Goal: Task Accomplishment & Management: Manage account settings

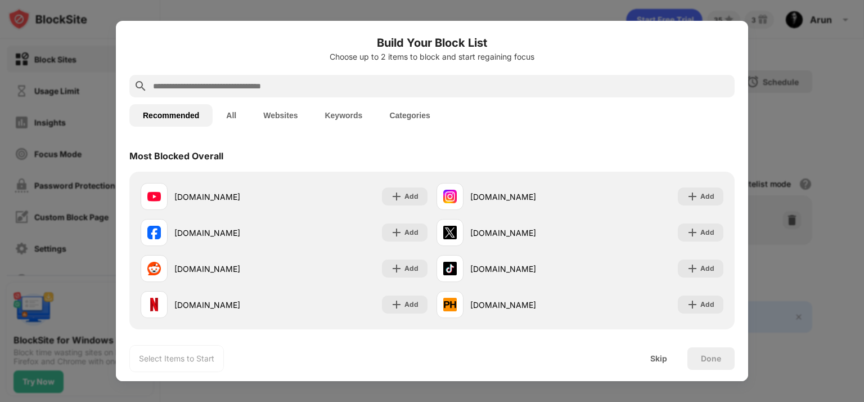
click at [292, 118] on button "Websites" at bounding box center [280, 115] width 61 height 23
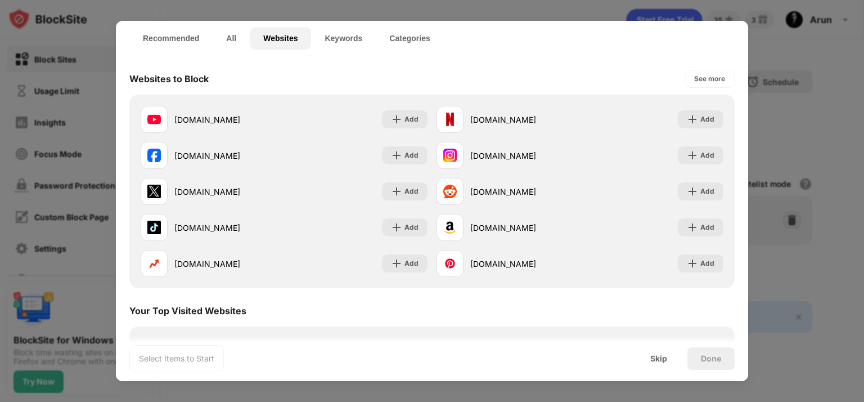
scroll to position [218, 0]
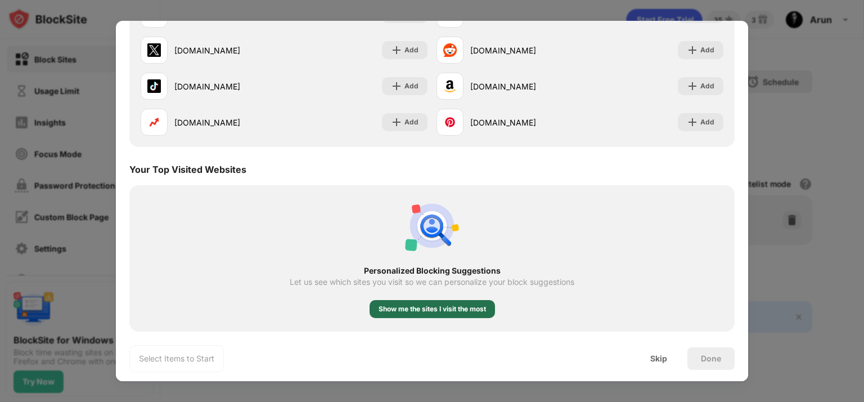
click at [438, 312] on div "Show me the sites I visit the most" at bounding box center [432, 308] width 107 height 11
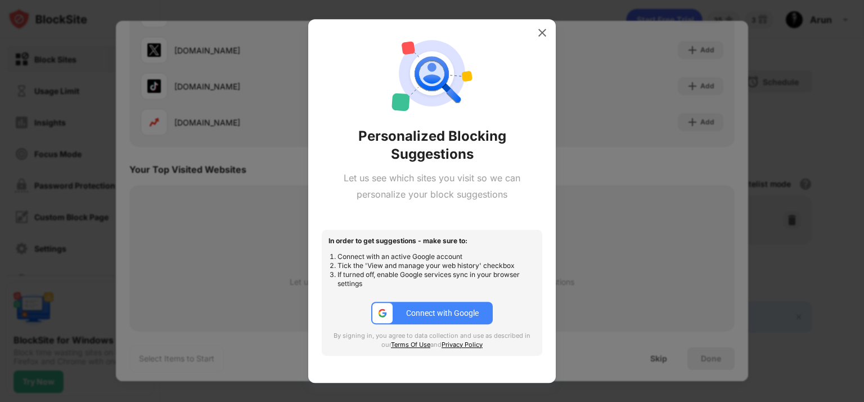
click at [438, 309] on div "Connect with Google" at bounding box center [442, 312] width 73 height 9
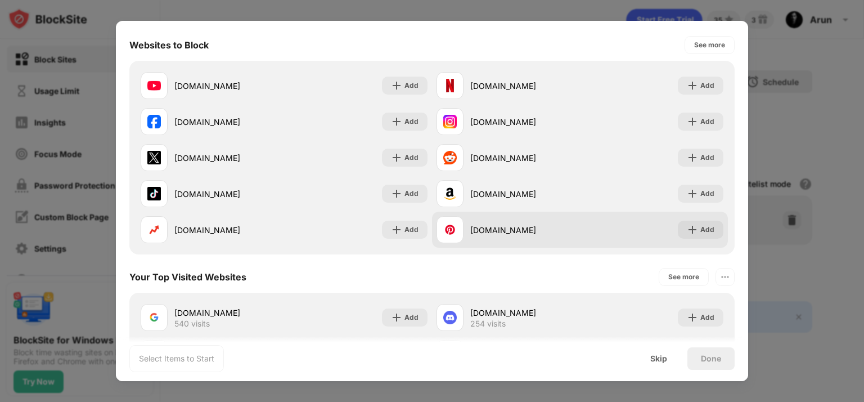
scroll to position [97, 0]
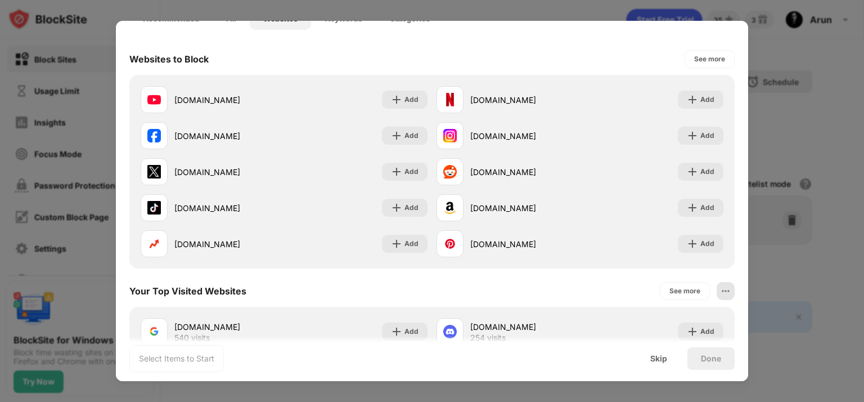
click at [720, 285] on img at bounding box center [725, 290] width 11 height 11
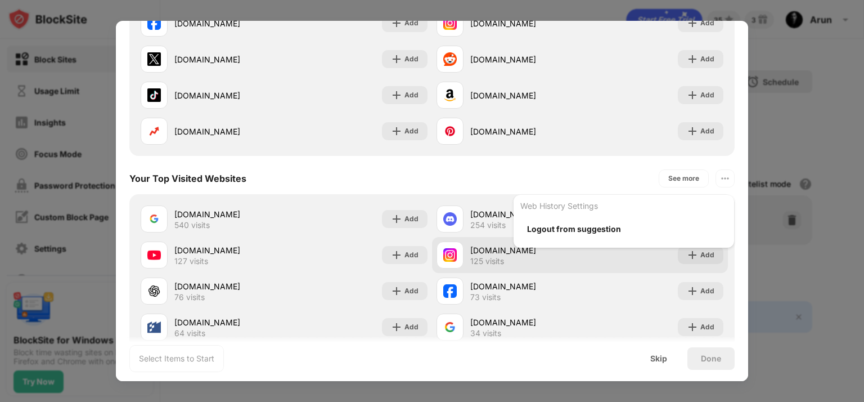
scroll to position [266, 0]
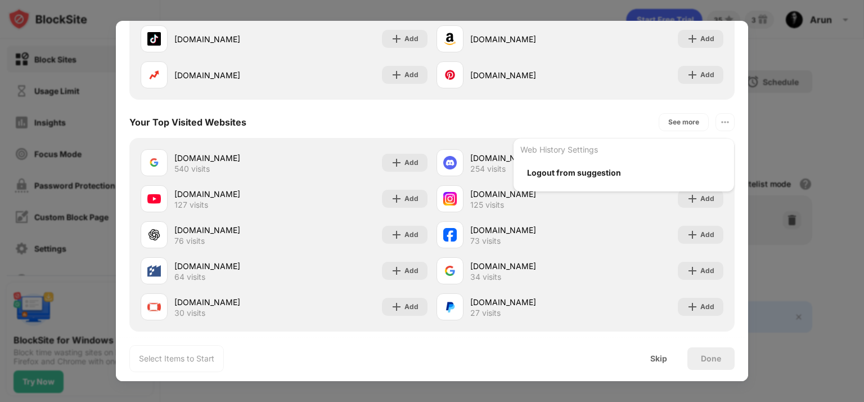
click at [439, 119] on div "Your Top Visited Websites See more Web History Settings Logout from suggestion" at bounding box center [431, 122] width 605 height 32
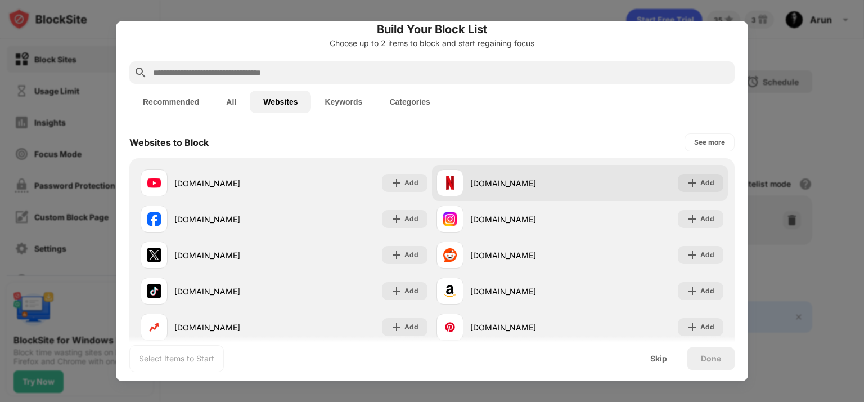
scroll to position [0, 0]
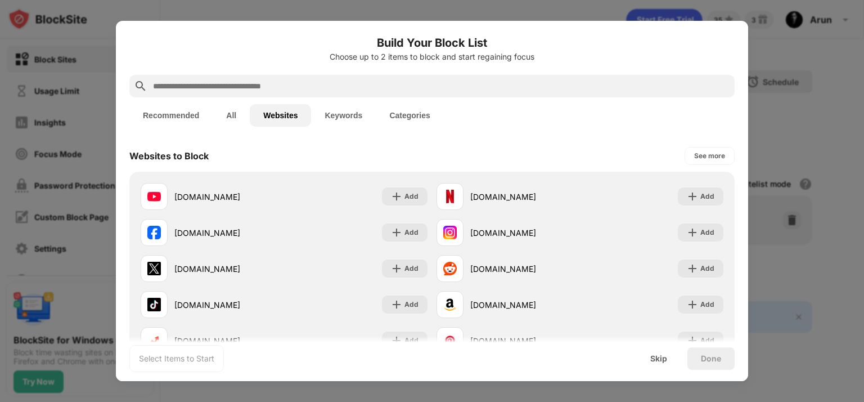
click at [293, 82] on input "text" at bounding box center [441, 86] width 578 height 14
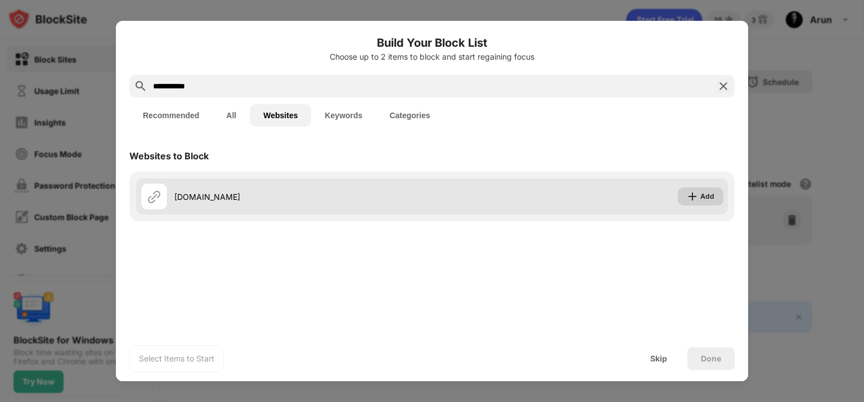
click at [713, 195] on div "Add" at bounding box center [707, 196] width 14 height 11
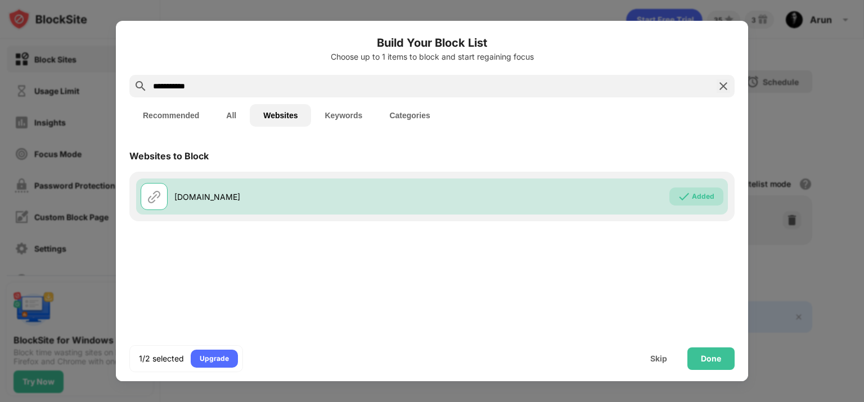
click at [204, 88] on input "**********" at bounding box center [432, 86] width 560 height 14
click at [153, 86] on input "**********" at bounding box center [432, 86] width 560 height 14
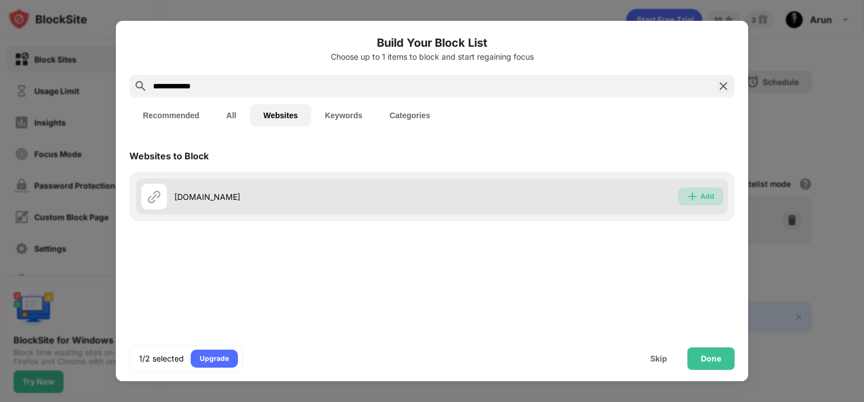
click at [689, 191] on img at bounding box center [692, 196] width 11 height 11
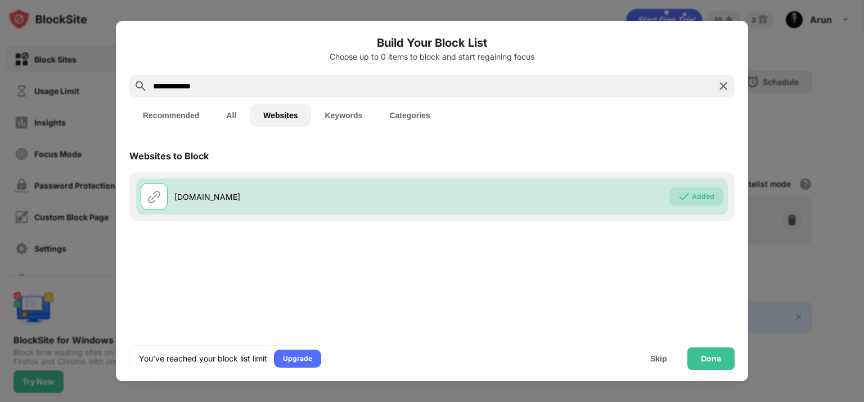
click at [160, 86] on input "**********" at bounding box center [432, 86] width 560 height 14
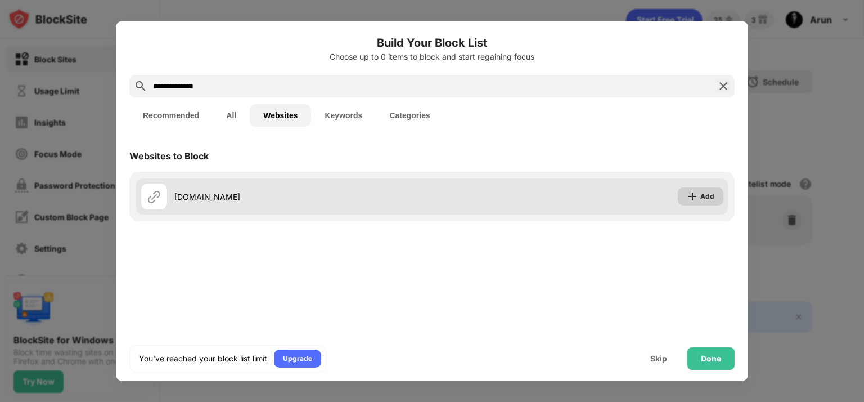
type input "**********"
click at [710, 199] on div "Add" at bounding box center [707, 196] width 14 height 11
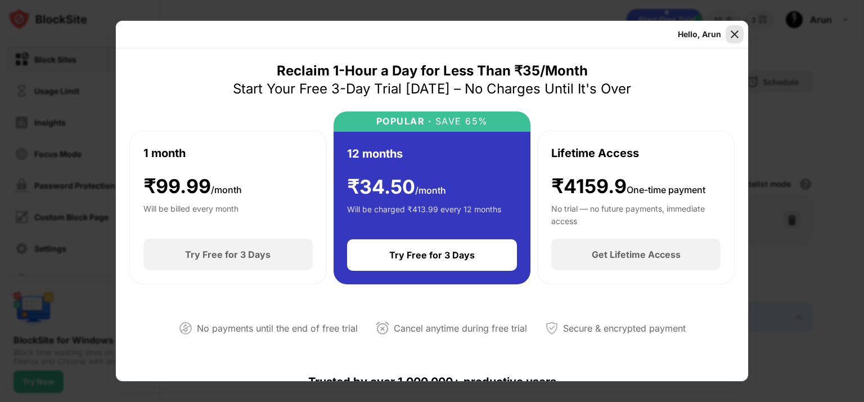
click at [738, 31] on img at bounding box center [734, 34] width 11 height 11
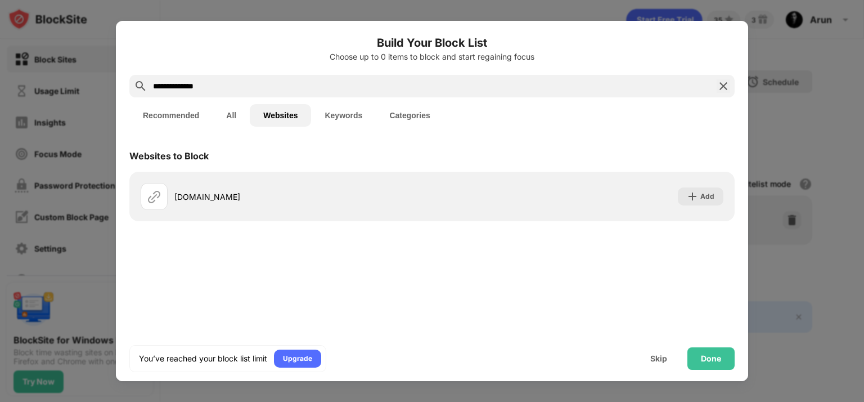
click at [232, 116] on button "All" at bounding box center [231, 115] width 37 height 23
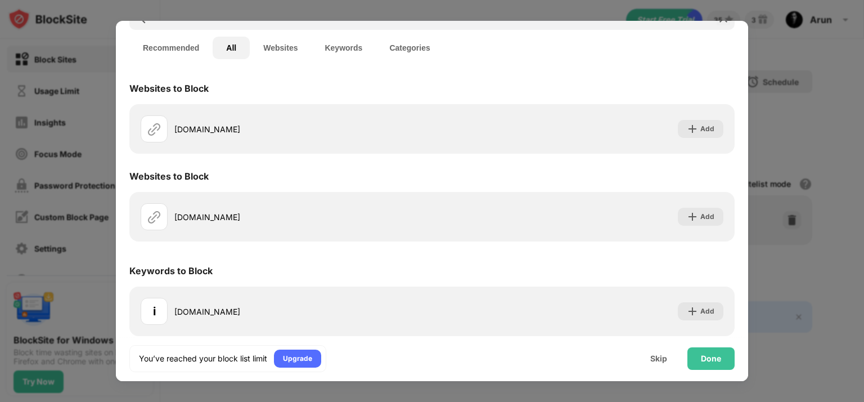
scroll to position [72, 0]
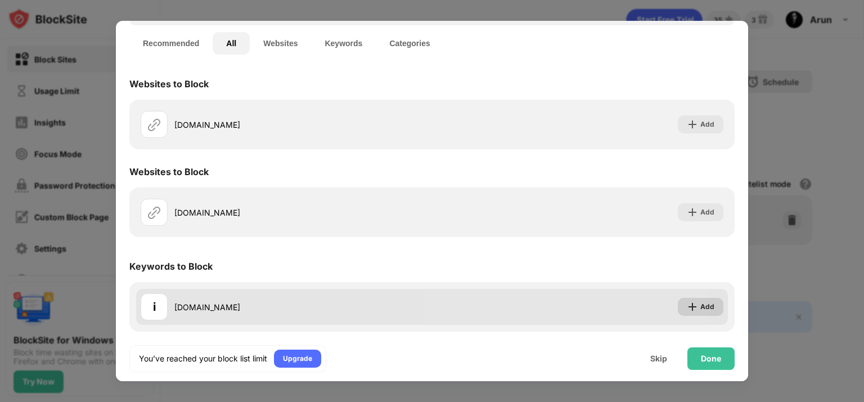
click at [700, 303] on div "Add" at bounding box center [707, 306] width 14 height 11
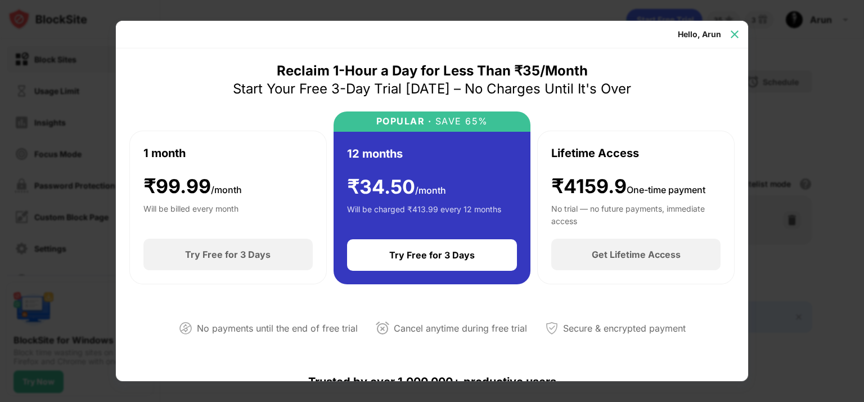
click at [730, 33] on img at bounding box center [734, 34] width 11 height 11
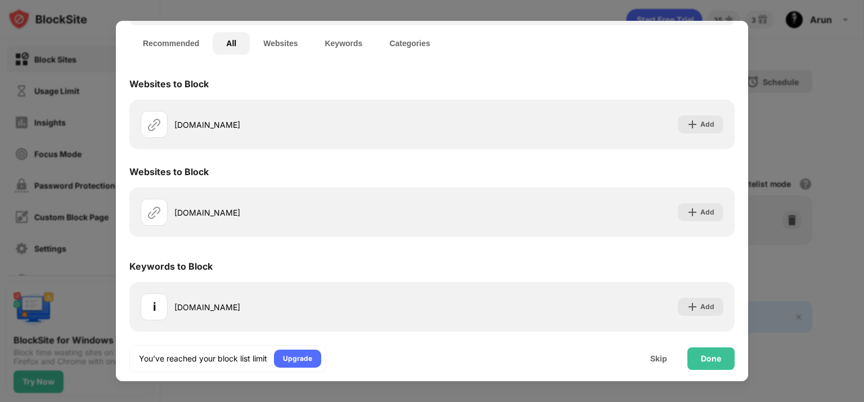
click at [167, 38] on button "Recommended" at bounding box center [170, 43] width 83 height 23
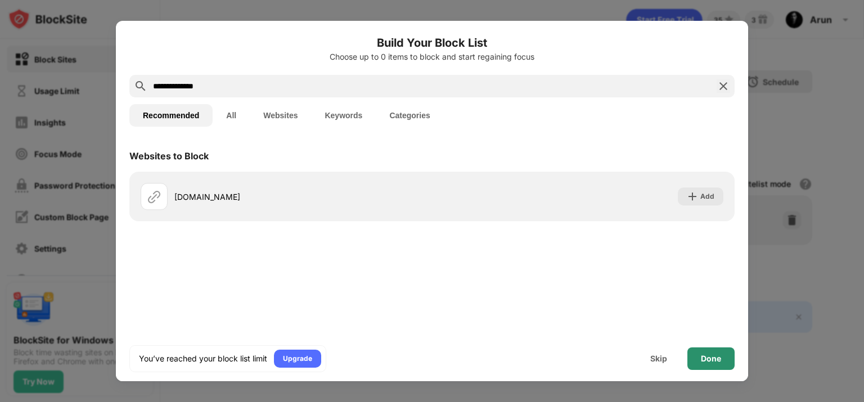
click at [706, 356] on div "Done" at bounding box center [711, 358] width 20 height 9
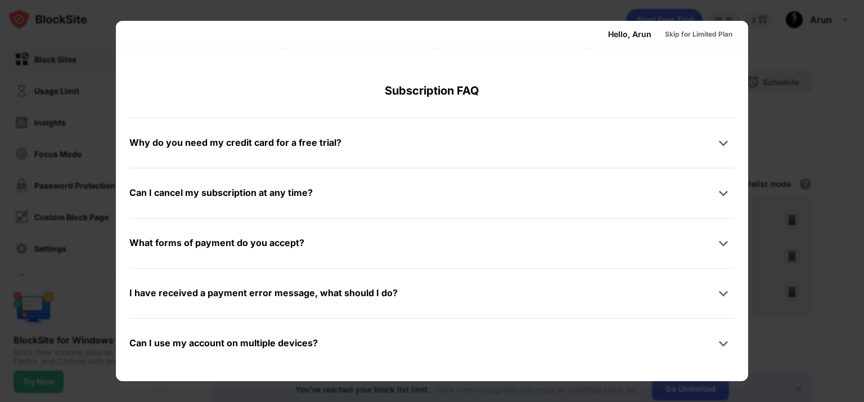
scroll to position [211, 0]
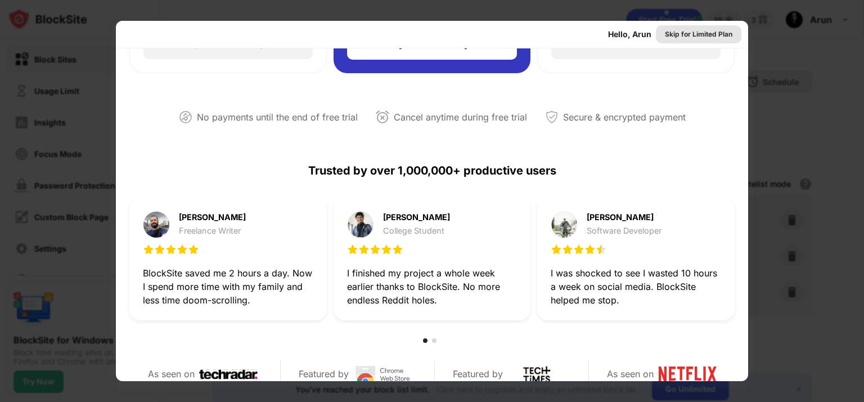
click at [691, 34] on div "Skip for Limited Plan" at bounding box center [699, 34] width 68 height 11
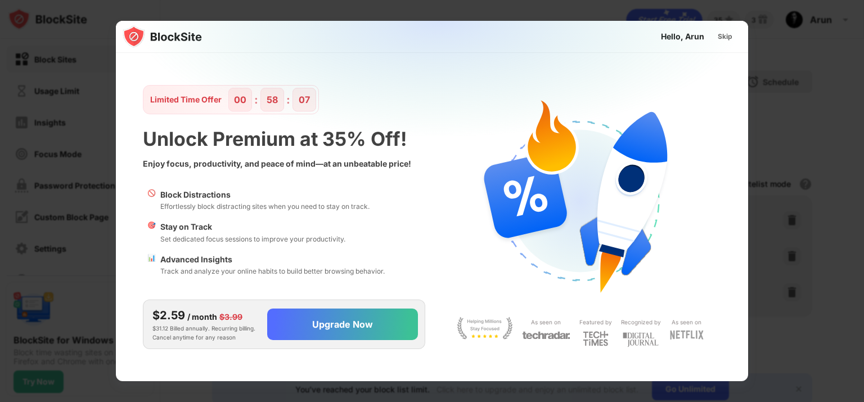
scroll to position [0, 0]
click at [729, 32] on div "Skip" at bounding box center [725, 36] width 15 height 11
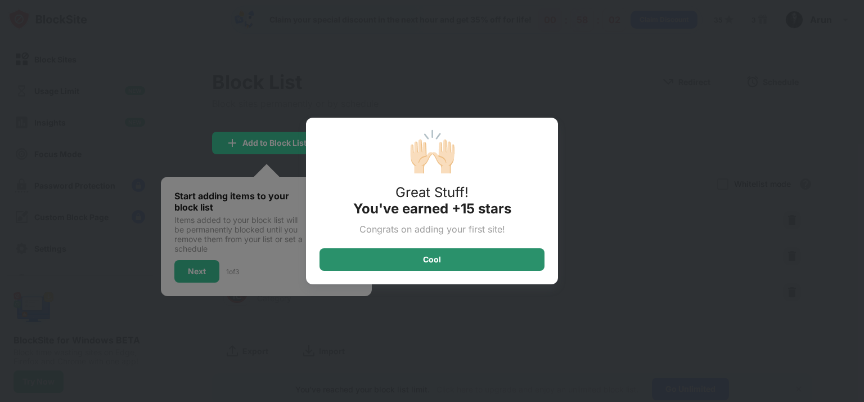
click at [468, 254] on div "Cool" at bounding box center [432, 259] width 225 height 23
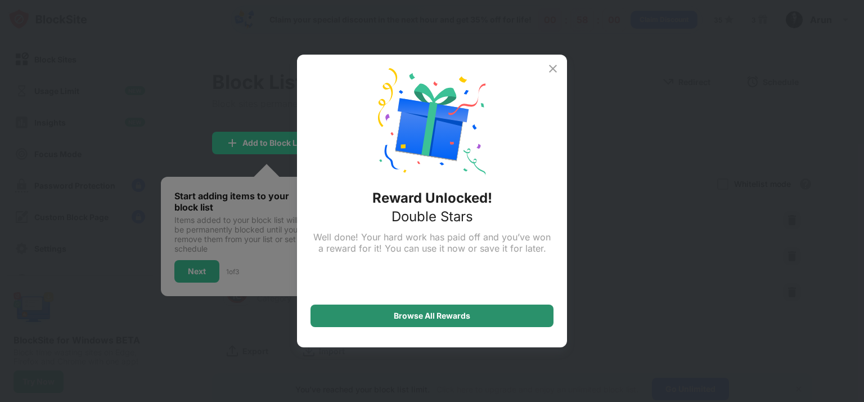
click at [441, 319] on div "Browse All Rewards" at bounding box center [432, 315] width 77 height 9
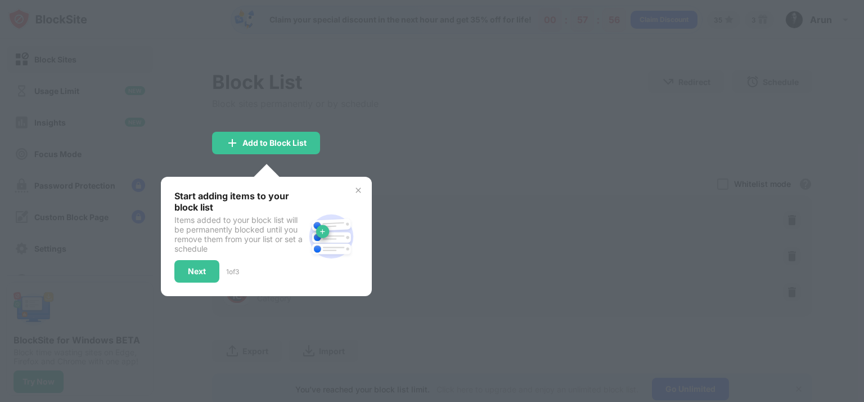
click at [357, 190] on img at bounding box center [358, 190] width 9 height 9
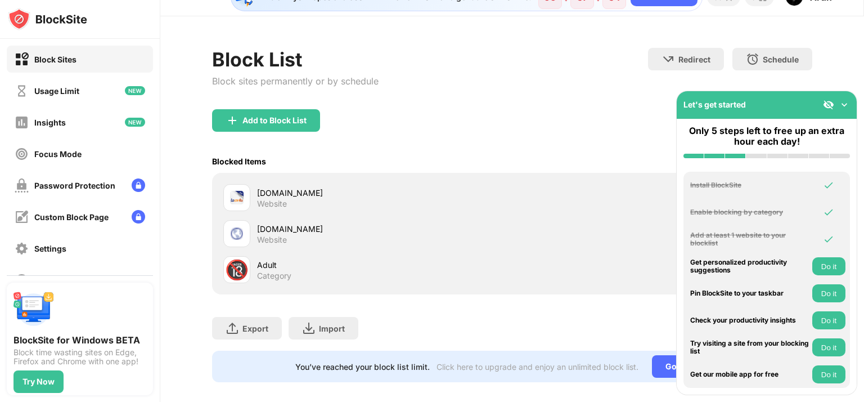
scroll to position [42, 0]
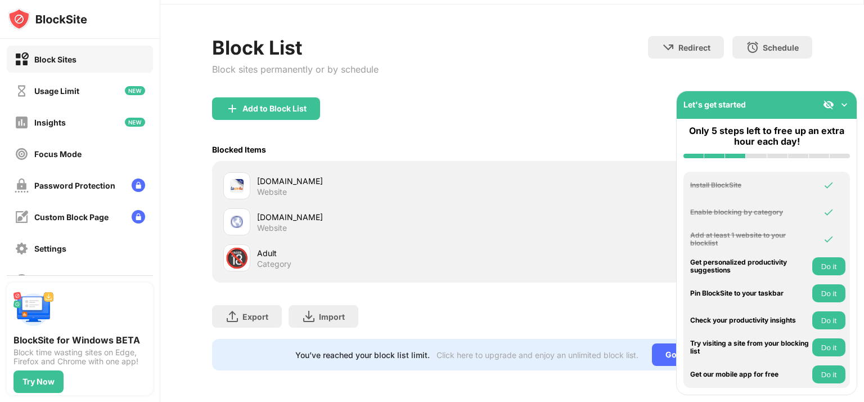
click at [847, 102] on img at bounding box center [844, 104] width 11 height 11
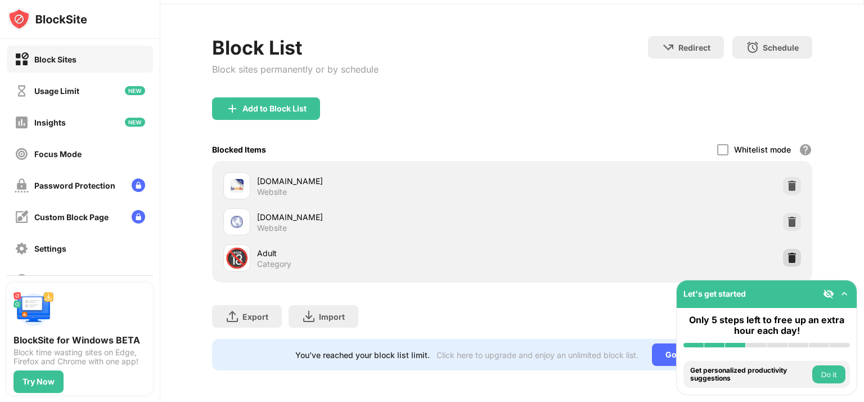
click at [787, 252] on img at bounding box center [792, 257] width 11 height 11
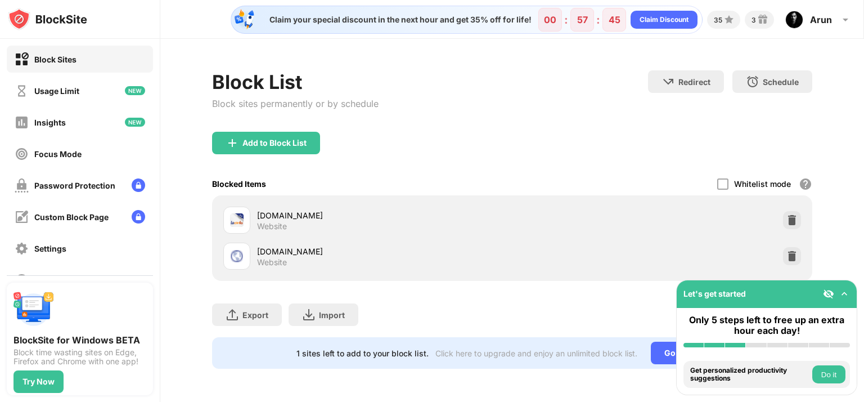
scroll to position [0, 0]
click at [722, 185] on div at bounding box center [722, 183] width 11 height 11
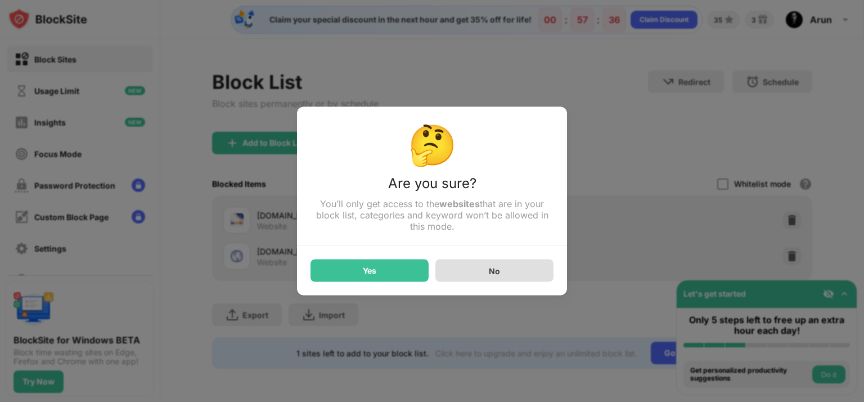
click at [469, 268] on div "No" at bounding box center [494, 270] width 118 height 23
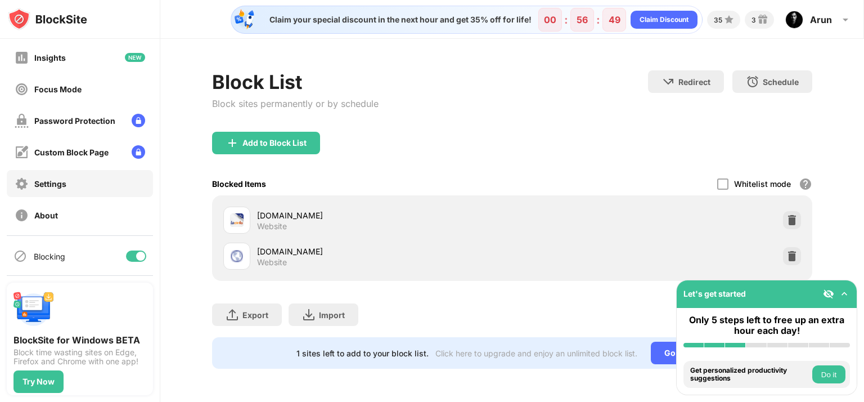
scroll to position [65, 0]
click at [65, 185] on div "Settings" at bounding box center [50, 183] width 32 height 10
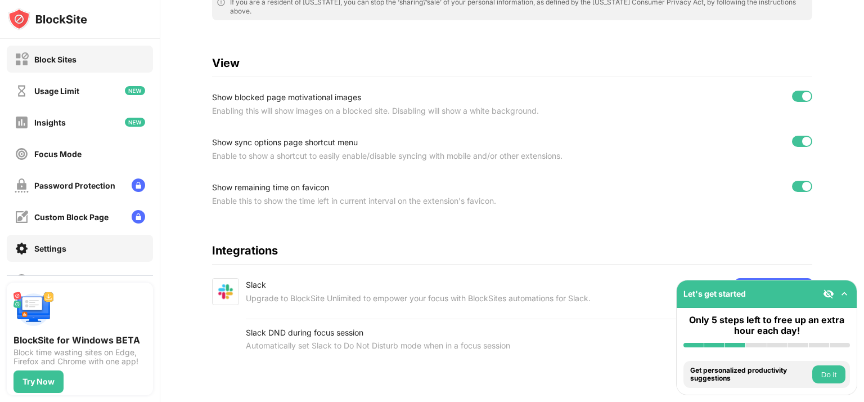
click at [61, 59] on div "Block Sites" at bounding box center [55, 60] width 42 height 10
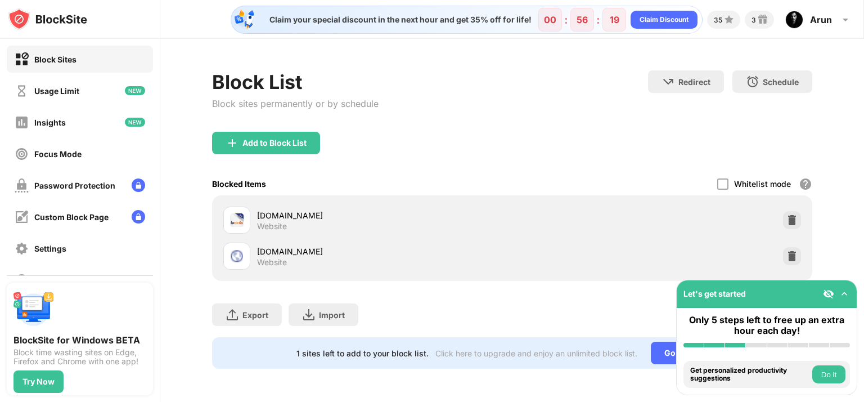
drag, startPoint x: 795, startPoint y: 298, endPoint x: 853, endPoint y: 234, distance: 86.0
click at [853, 234] on div "Block Sites Usage Limit Insights Focus Mode Password Protection Custom Block Pa…" at bounding box center [432, 201] width 864 height 402
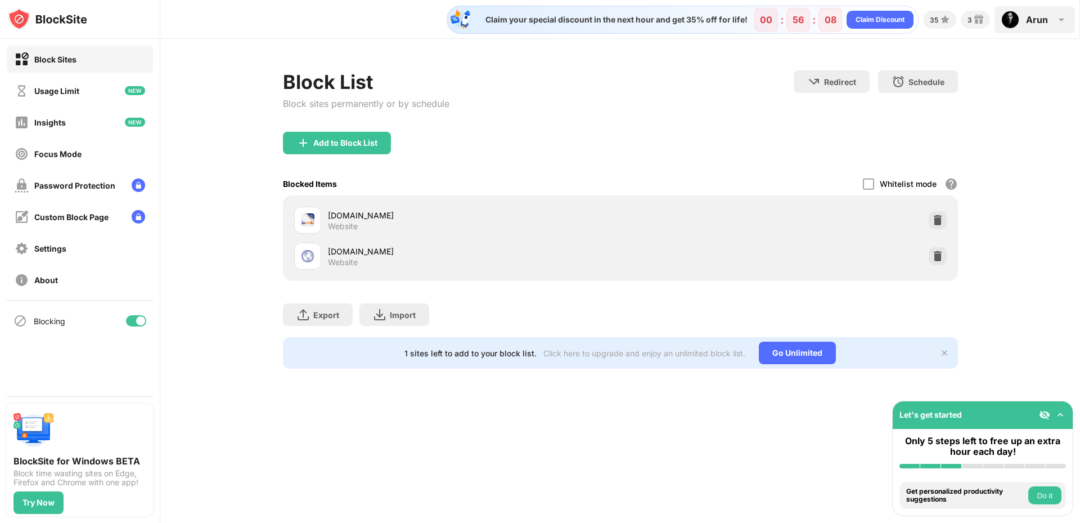
click at [864, 22] on div "Arun Arun Kumar View Account Insights Premium Rewards Settings Support Log Out" at bounding box center [1035, 19] width 80 height 27
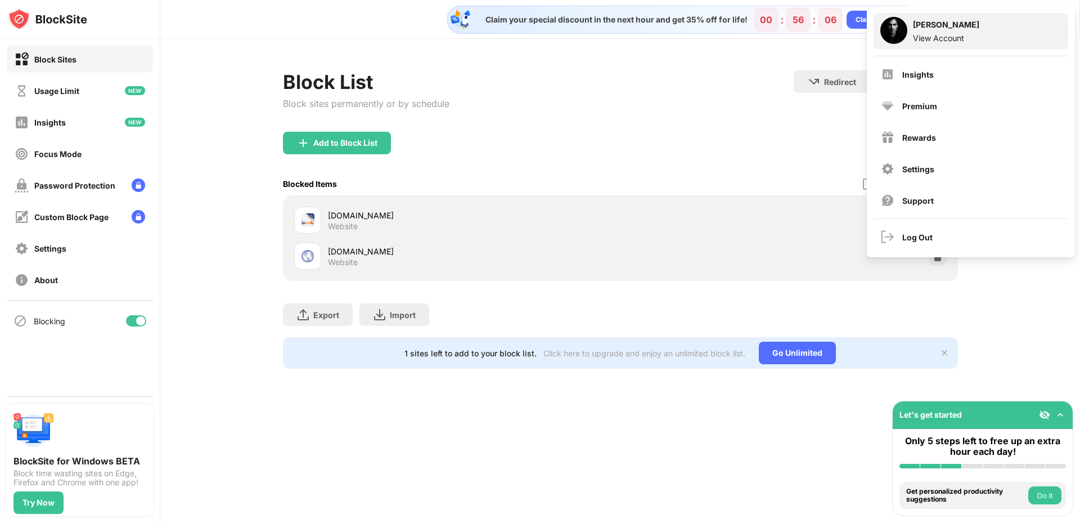
click at [864, 28] on div "Arun Kumar" at bounding box center [946, 27] width 66 height 14
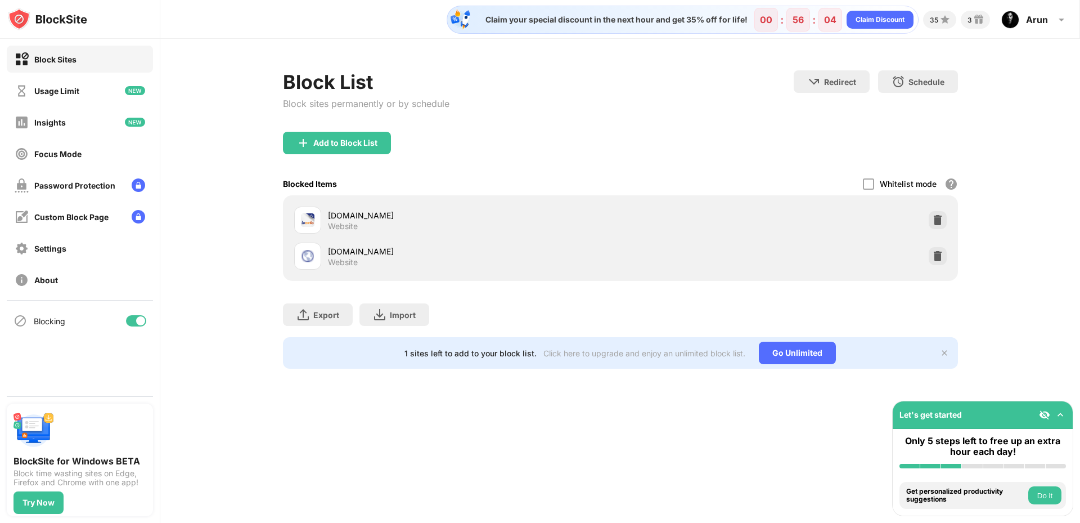
click at [224, 104] on div "Block List Block sites permanently or by schedule Redirect Choose a site to be …" at bounding box center [620, 219] width 920 height 361
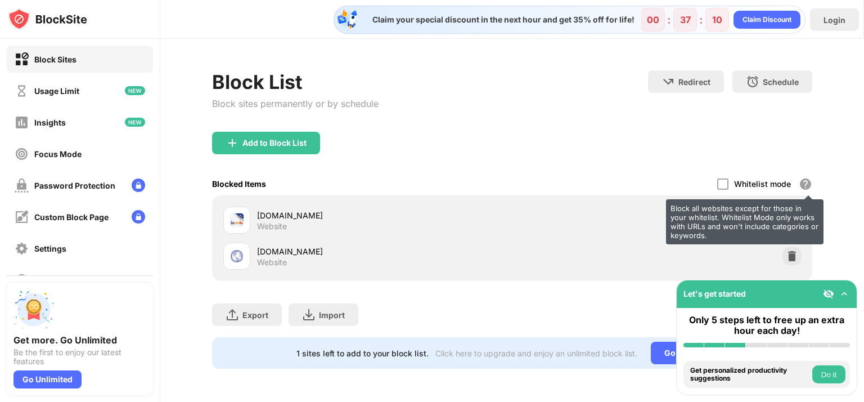
click at [810, 179] on div "Block all websites except for those in your whitelist. Whitelist Mode only work…" at bounding box center [806, 184] width 14 height 14
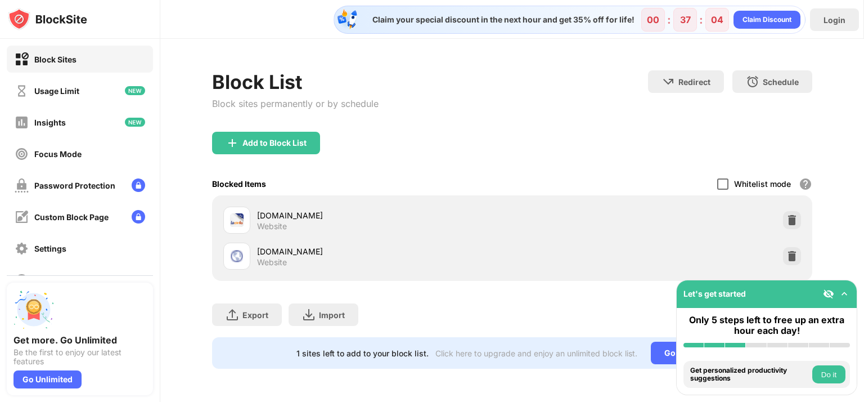
click at [719, 179] on div "Blocked Items Whitelist mode Block all websites except for those in your whitel…" at bounding box center [512, 183] width 600 height 23
click at [724, 181] on div at bounding box center [722, 183] width 11 height 11
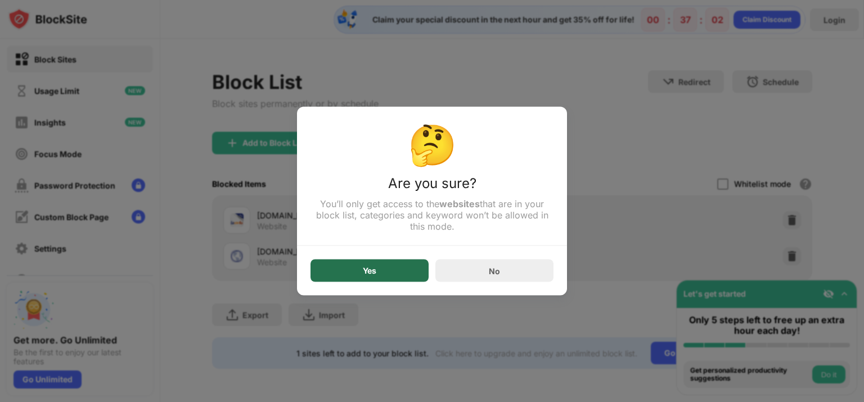
click at [402, 272] on div "Yes" at bounding box center [370, 270] width 118 height 23
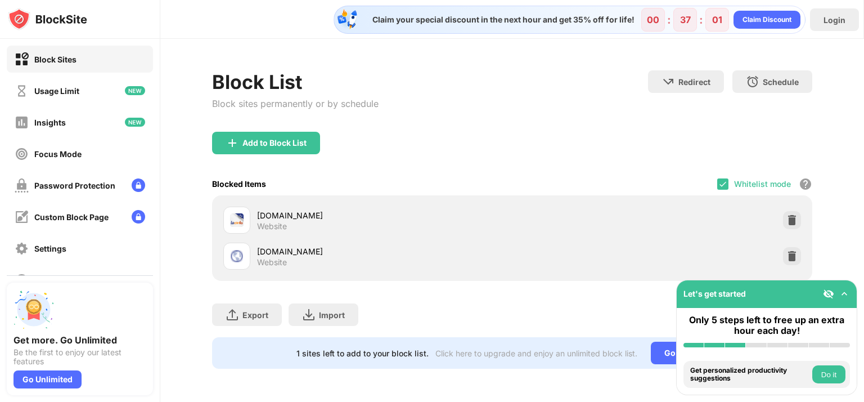
click at [523, 146] on div "Add to Block List" at bounding box center [512, 152] width 600 height 41
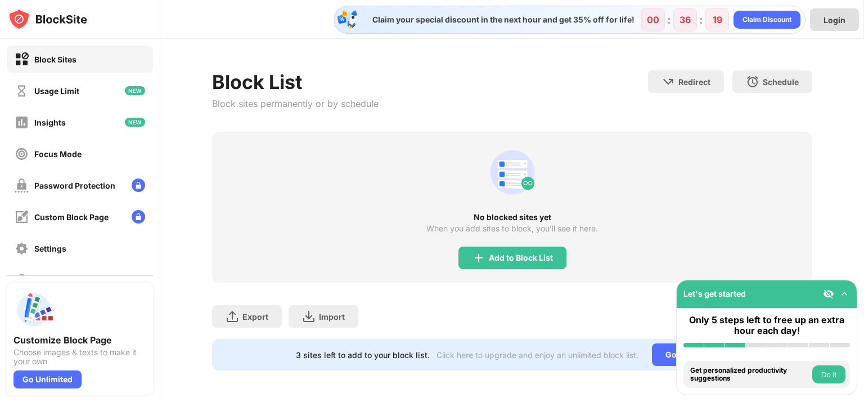
click at [829, 24] on div "Login" at bounding box center [835, 20] width 22 height 10
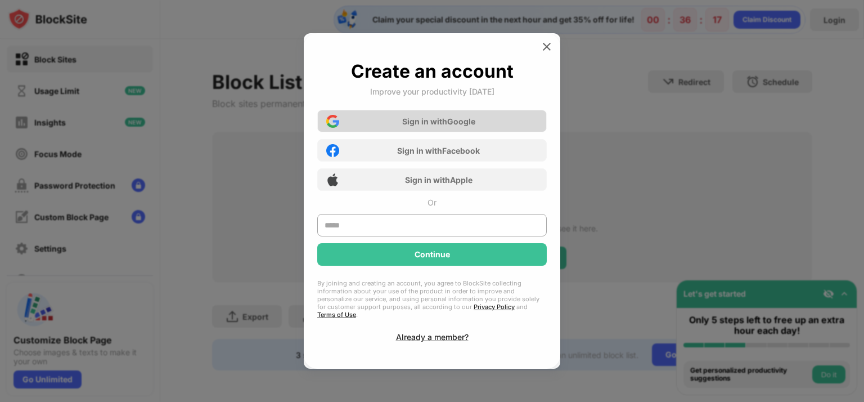
click at [443, 122] on div "Sign in with Google" at bounding box center [438, 121] width 73 height 10
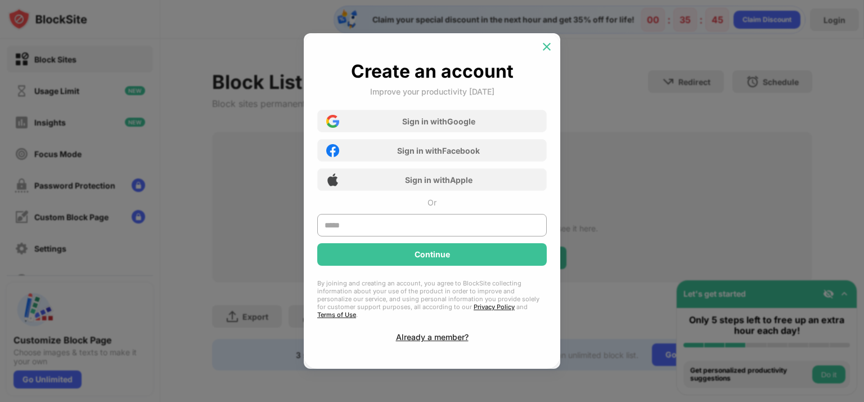
click at [547, 51] on img at bounding box center [546, 46] width 11 height 11
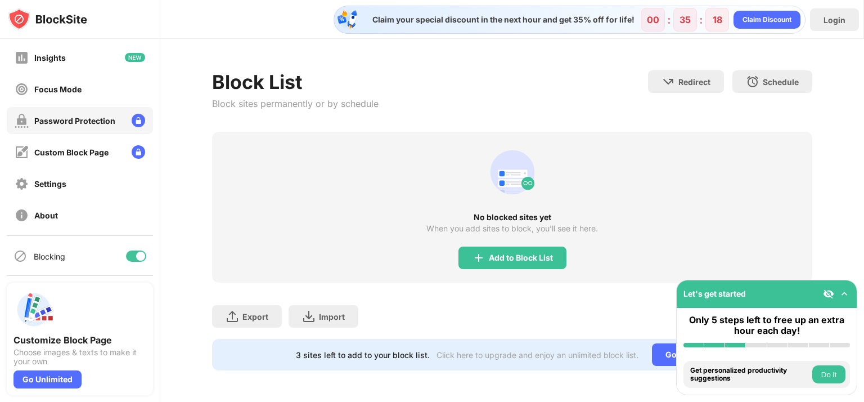
scroll to position [65, 0]
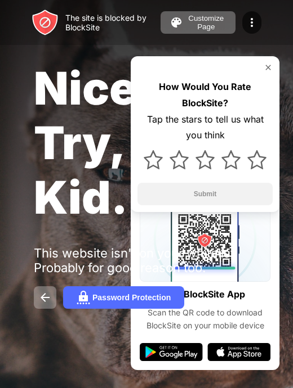
click at [110, 231] on div "Nice Try, Kid. This website isn't on your whitelist. Probably for good reason t…" at bounding box center [146, 185] width 293 height 370
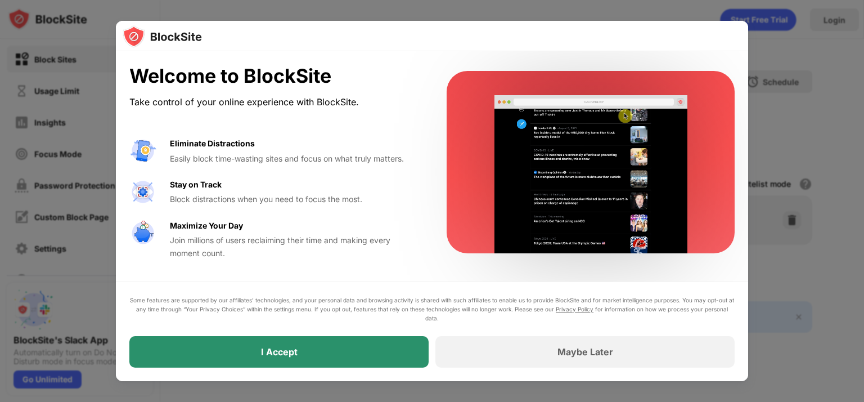
click at [350, 353] on div "I Accept" at bounding box center [278, 352] width 299 height 32
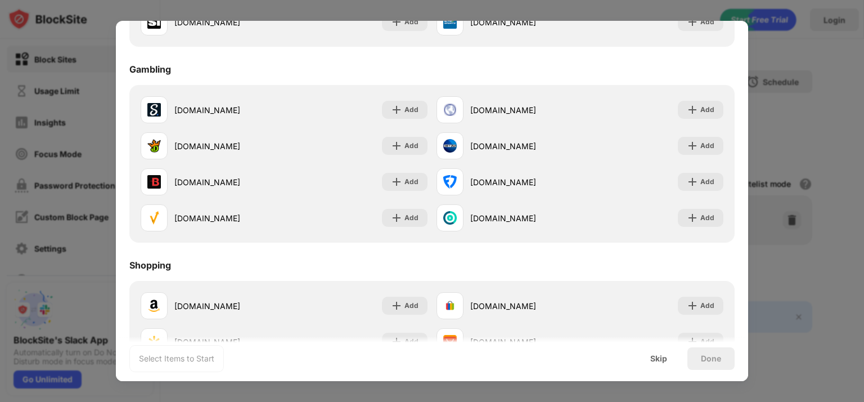
scroll to position [1179, 0]
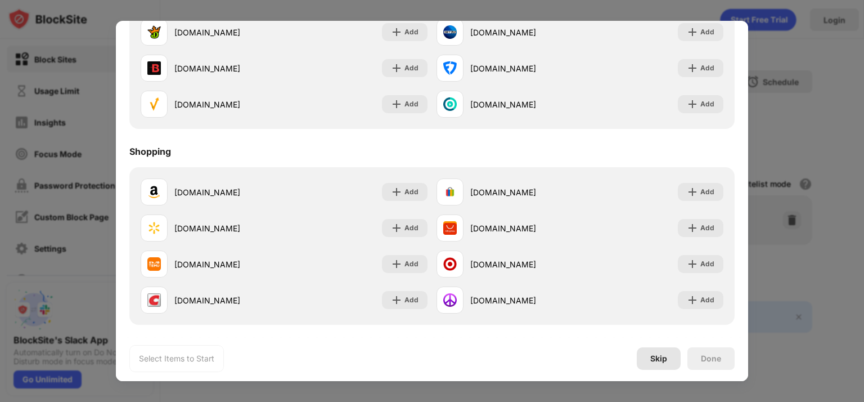
click at [659, 362] on div "Skip" at bounding box center [658, 358] width 17 height 9
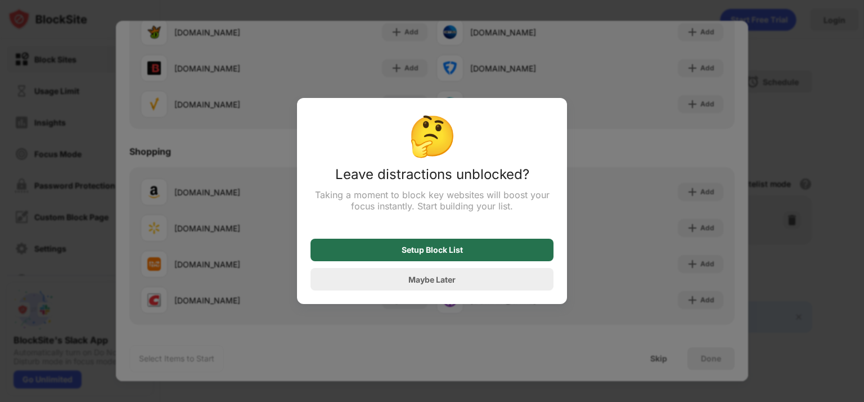
click at [452, 257] on div "Setup Block List" at bounding box center [432, 250] width 243 height 23
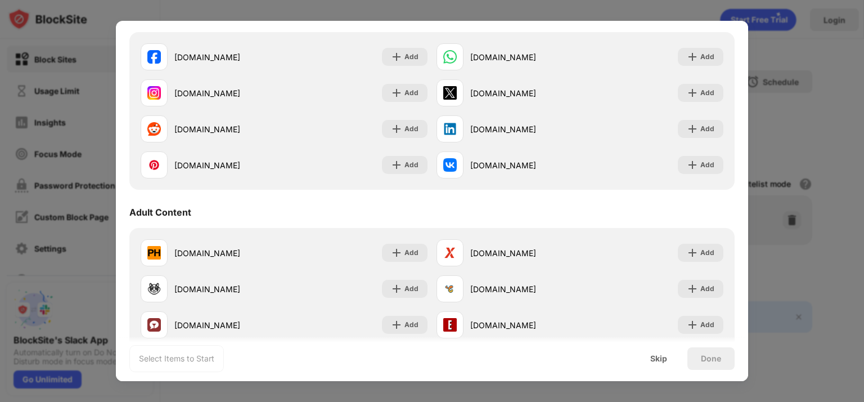
scroll to position [0, 0]
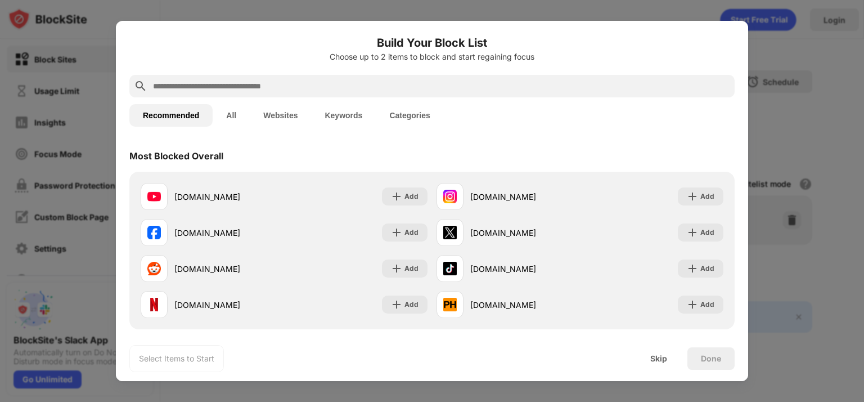
click at [272, 83] on input "text" at bounding box center [441, 86] width 578 height 14
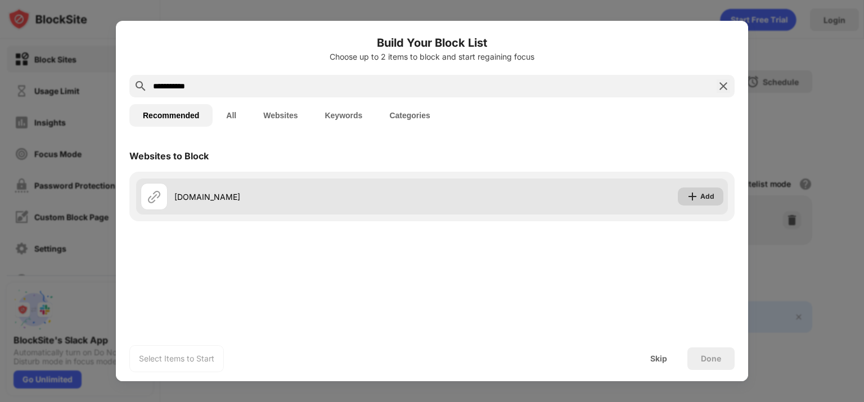
type input "**********"
click at [698, 197] on img at bounding box center [692, 196] width 11 height 11
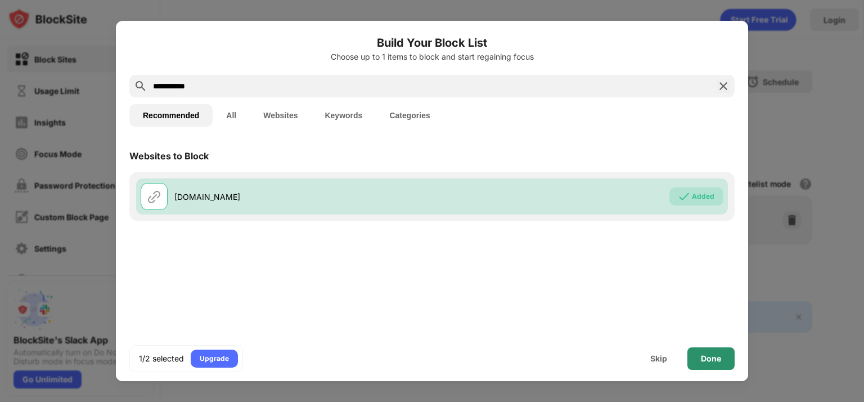
click at [702, 361] on div "Done" at bounding box center [711, 358] width 20 height 9
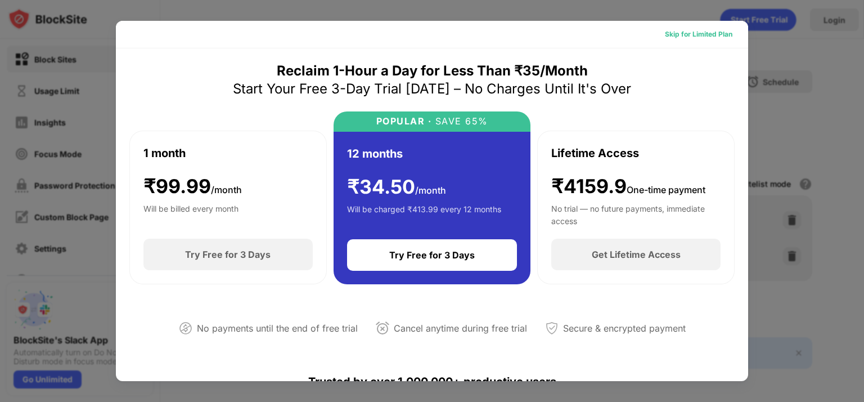
click at [686, 35] on div "Skip for Limited Plan" at bounding box center [699, 34] width 68 height 11
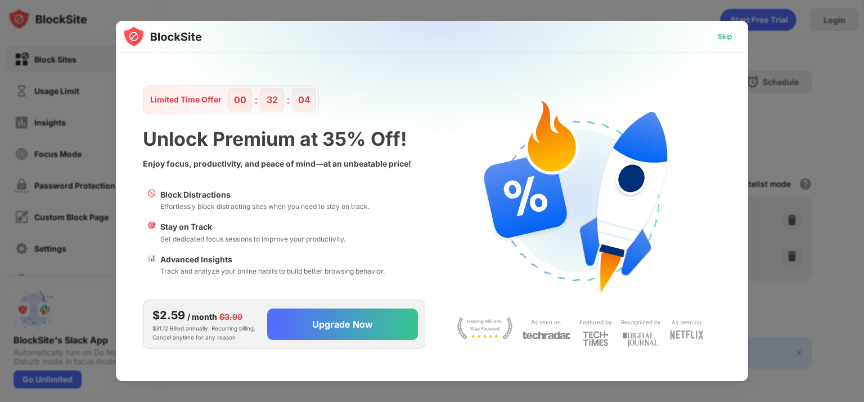
click at [724, 38] on div "Skip" at bounding box center [725, 36] width 15 height 11
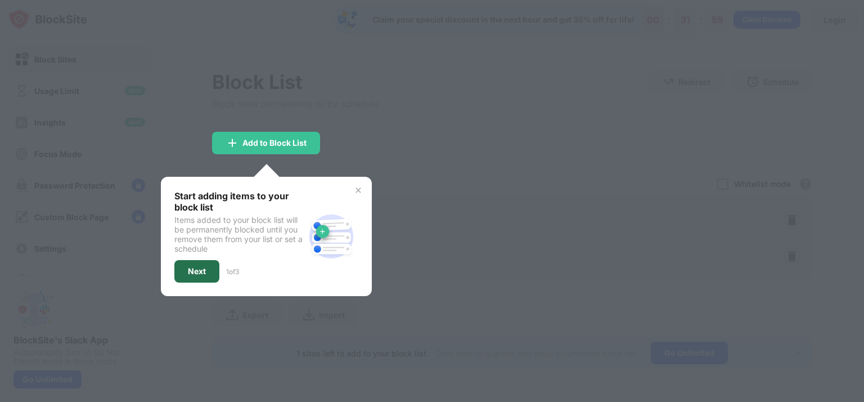
click at [209, 273] on div "Next" at bounding box center [196, 271] width 45 height 23
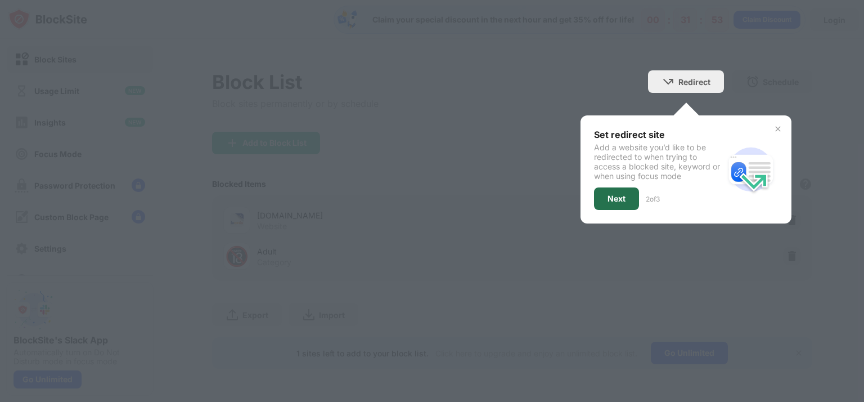
click at [632, 199] on div "Next" at bounding box center [616, 198] width 45 height 23
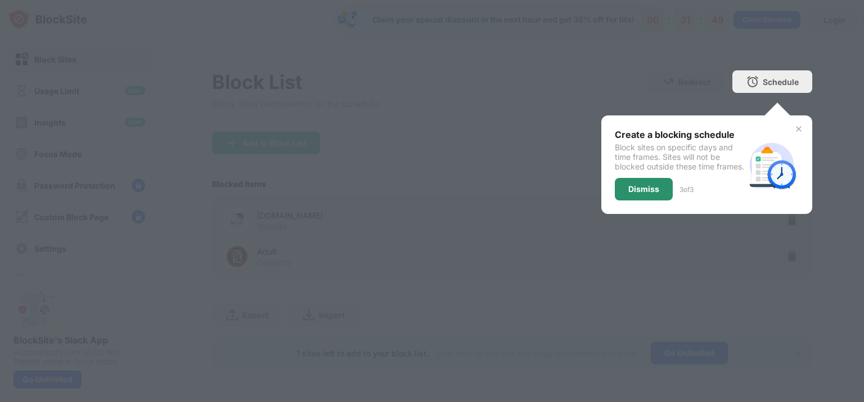
click at [659, 196] on div "Dismiss" at bounding box center [644, 189] width 58 height 23
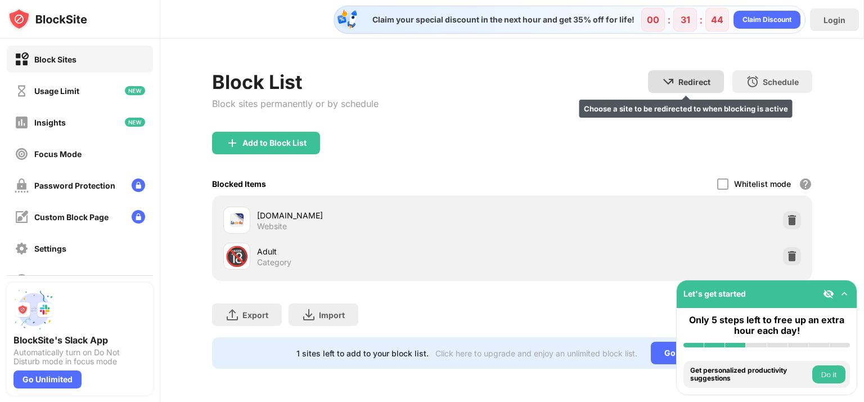
click at [691, 86] on div "Redirect Choose a site to be redirected to when blocking is active" at bounding box center [686, 81] width 76 height 23
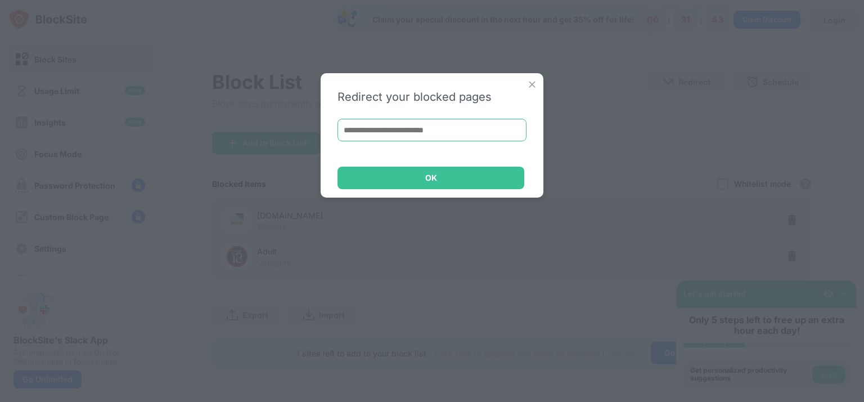
click at [423, 131] on input at bounding box center [432, 130] width 189 height 23
drag, startPoint x: 389, startPoint y: 133, endPoint x: 335, endPoint y: 133, distance: 54.0
click at [335, 133] on div "Redirect your blocked pages ******* OK" at bounding box center [432, 135] width 223 height 124
paste input "**********"
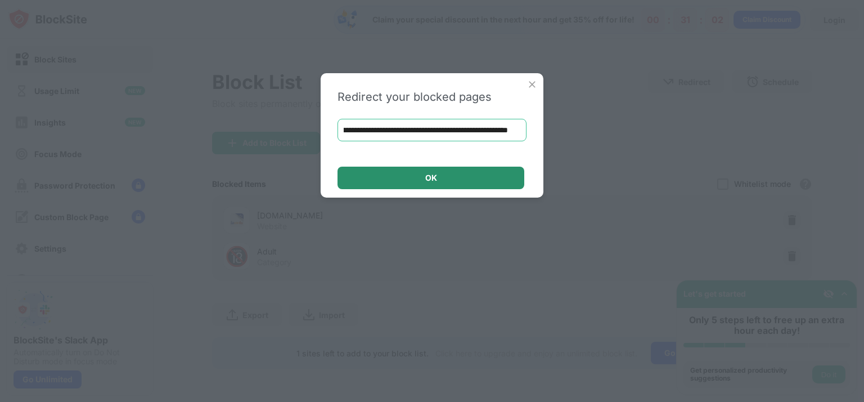
scroll to position [0, 2024]
type input "**********"
click at [394, 177] on div "OK" at bounding box center [431, 178] width 187 height 23
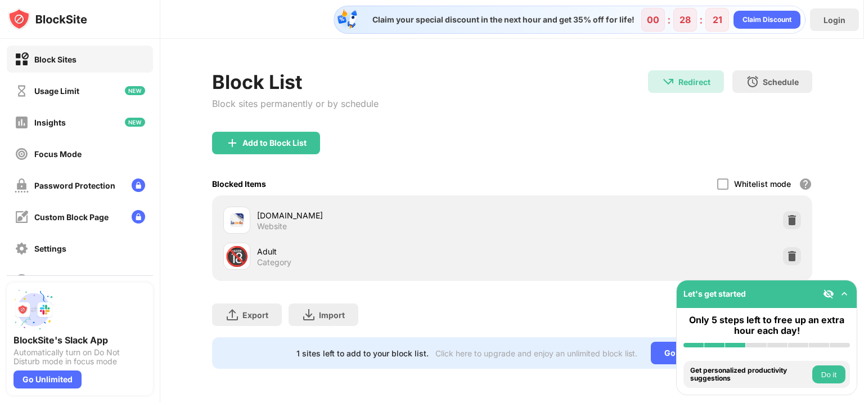
scroll to position [0, 0]
click at [58, 19] on img at bounding box center [47, 19] width 79 height 23
